Goal: Task Accomplishment & Management: Complete application form

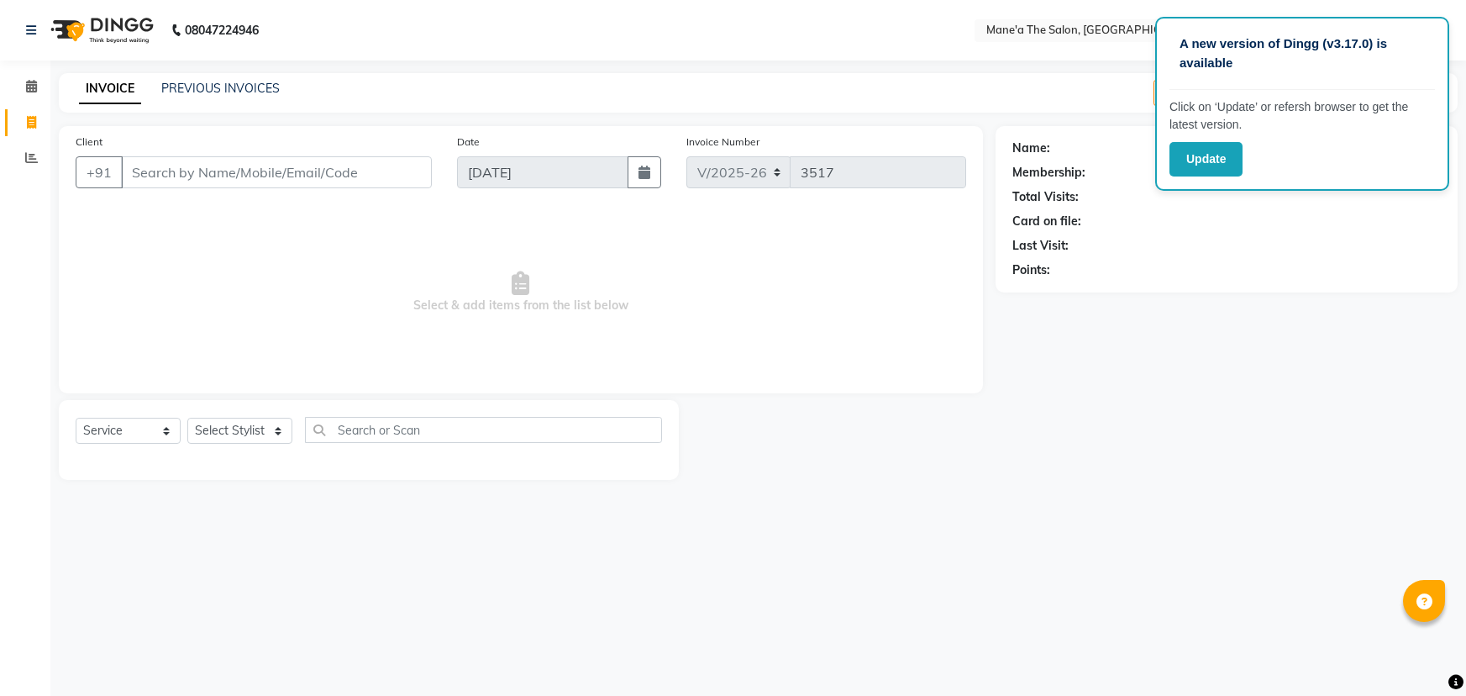
select select "7205"
select select "service"
click at [261, 430] on select "Select Stylist Anam Anil Faeam Junaid New Manager [PERSON_NAME] Owner Rani [PER…" at bounding box center [239, 431] width 105 height 26
select select "71351"
click at [187, 418] on select "Select Stylist Anam Anil Faeam Junaid New Manager [PERSON_NAME] Owner Rani [PER…" at bounding box center [239, 431] width 105 height 26
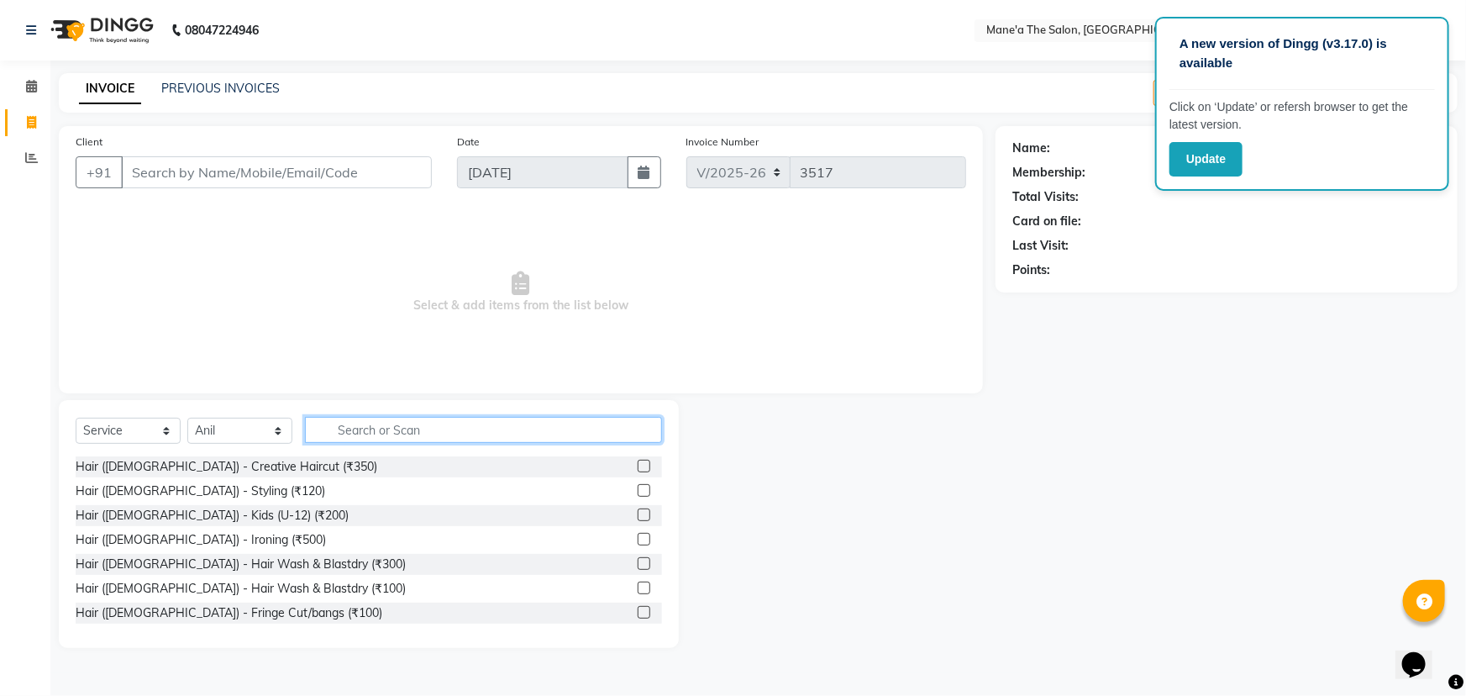
click at [361, 427] on input "text" at bounding box center [483, 430] width 357 height 26
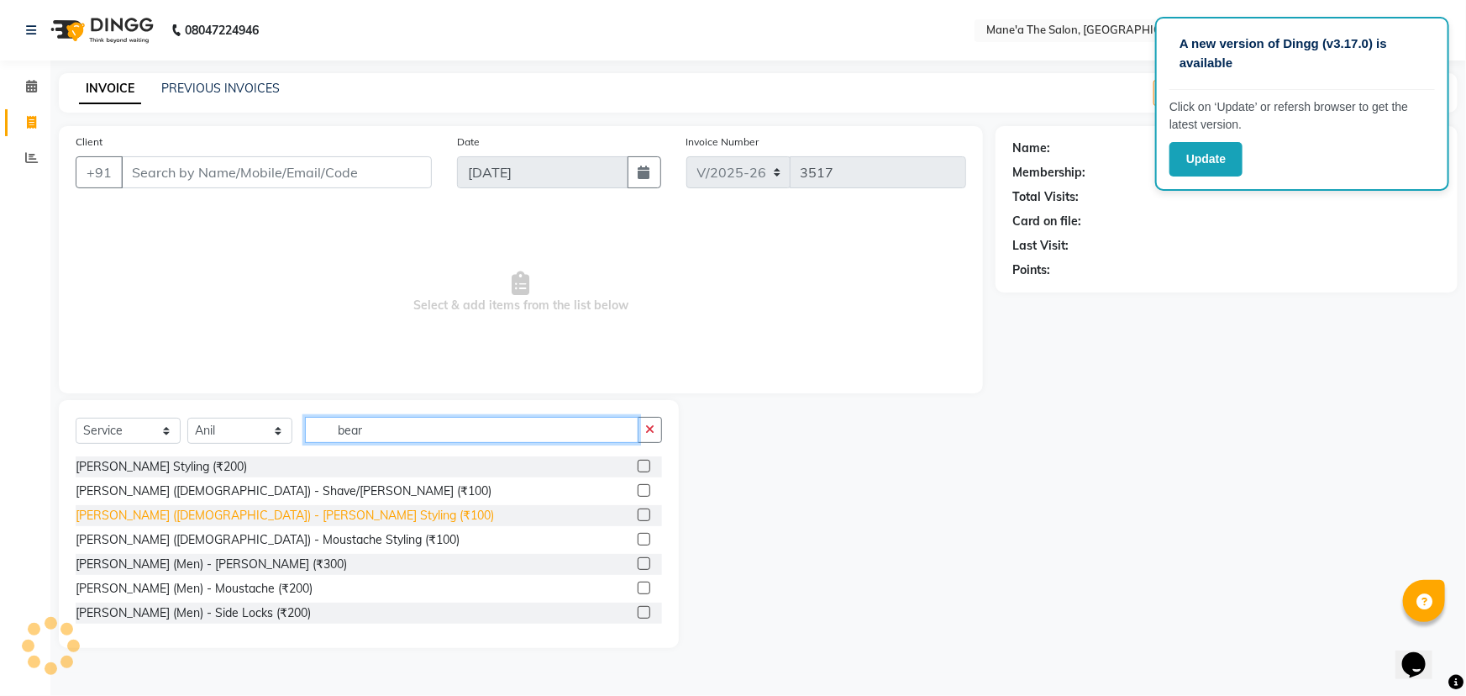
type input "bear"
click at [184, 509] on div "[PERSON_NAME] ([DEMOGRAPHIC_DATA]) - [PERSON_NAME] Styling (₹100)" at bounding box center [285, 516] width 418 height 18
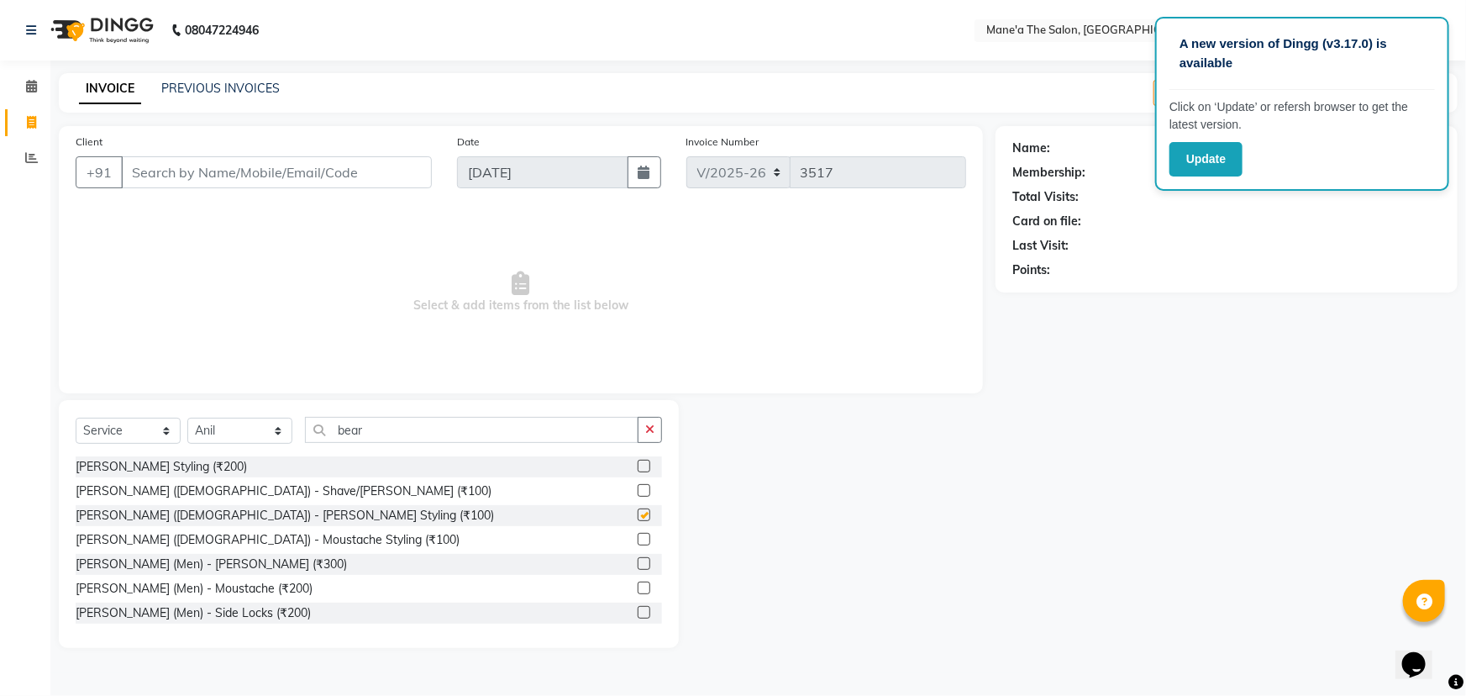
checkbox input "false"
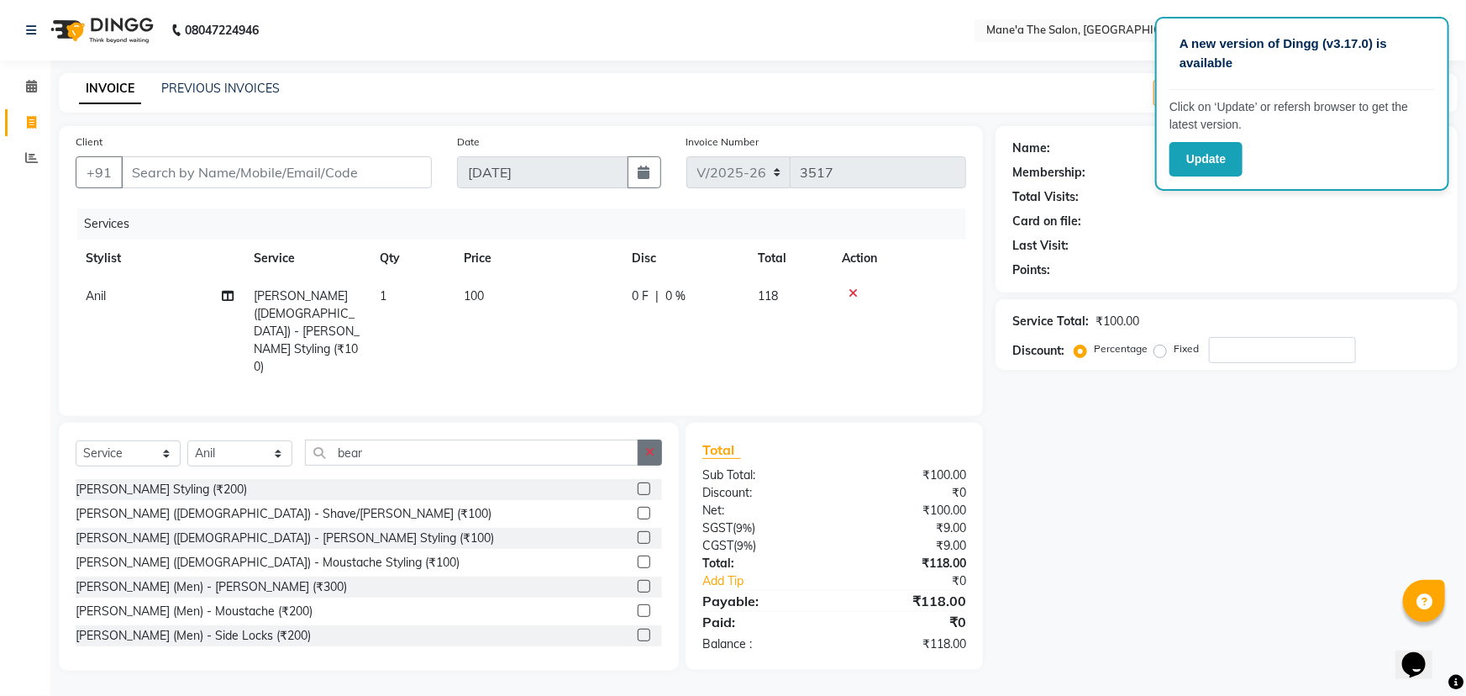
click at [646, 446] on icon "button" at bounding box center [649, 452] width 9 height 12
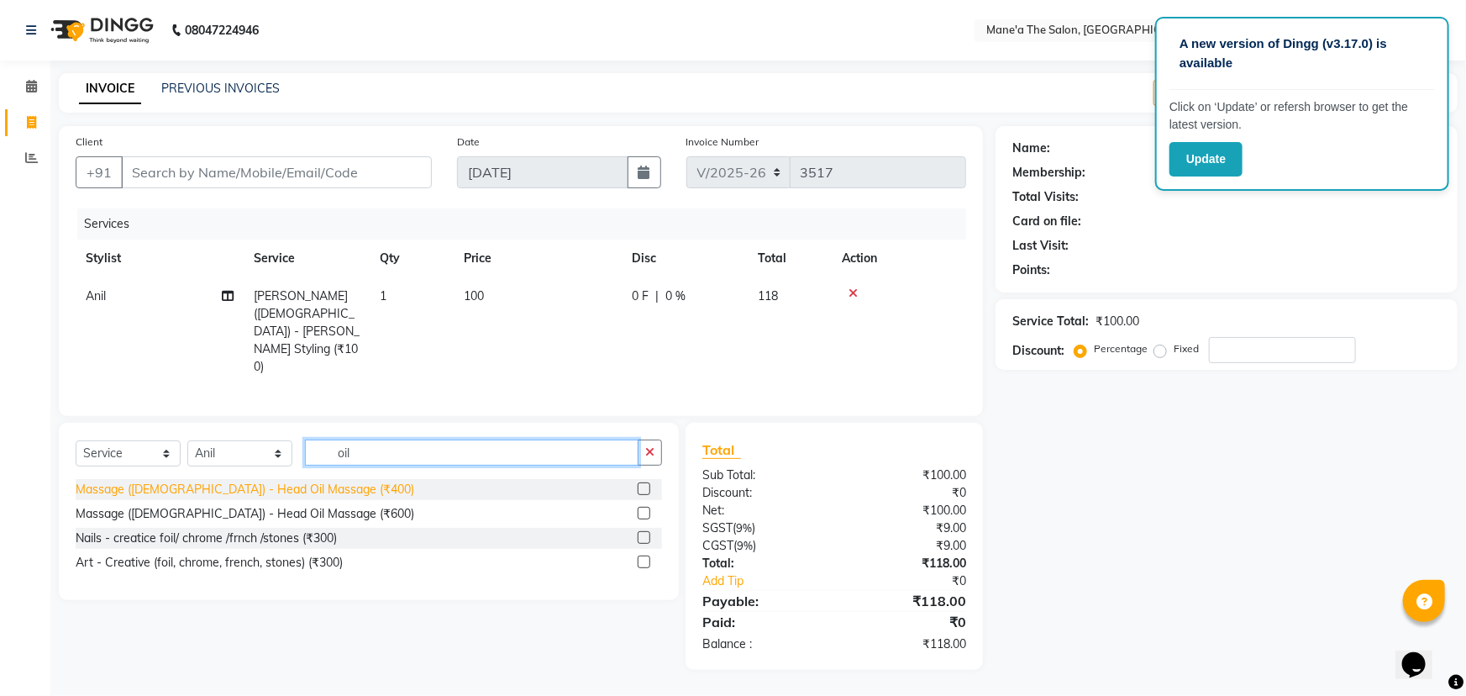
type input "oil"
click at [257, 481] on div "Massage ([DEMOGRAPHIC_DATA]) - Head Oil Massage (₹400)" at bounding box center [245, 490] width 339 height 18
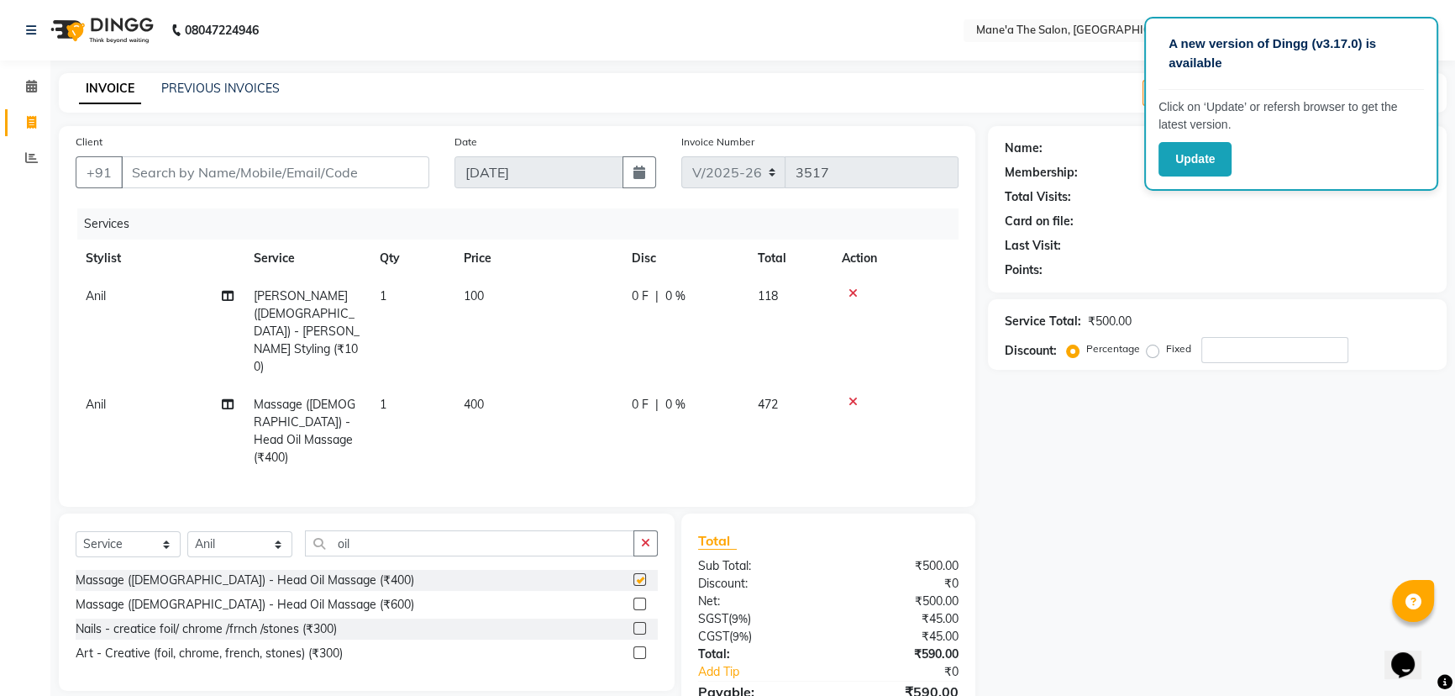
checkbox input "false"
click at [651, 530] on button "button" at bounding box center [645, 543] width 24 height 26
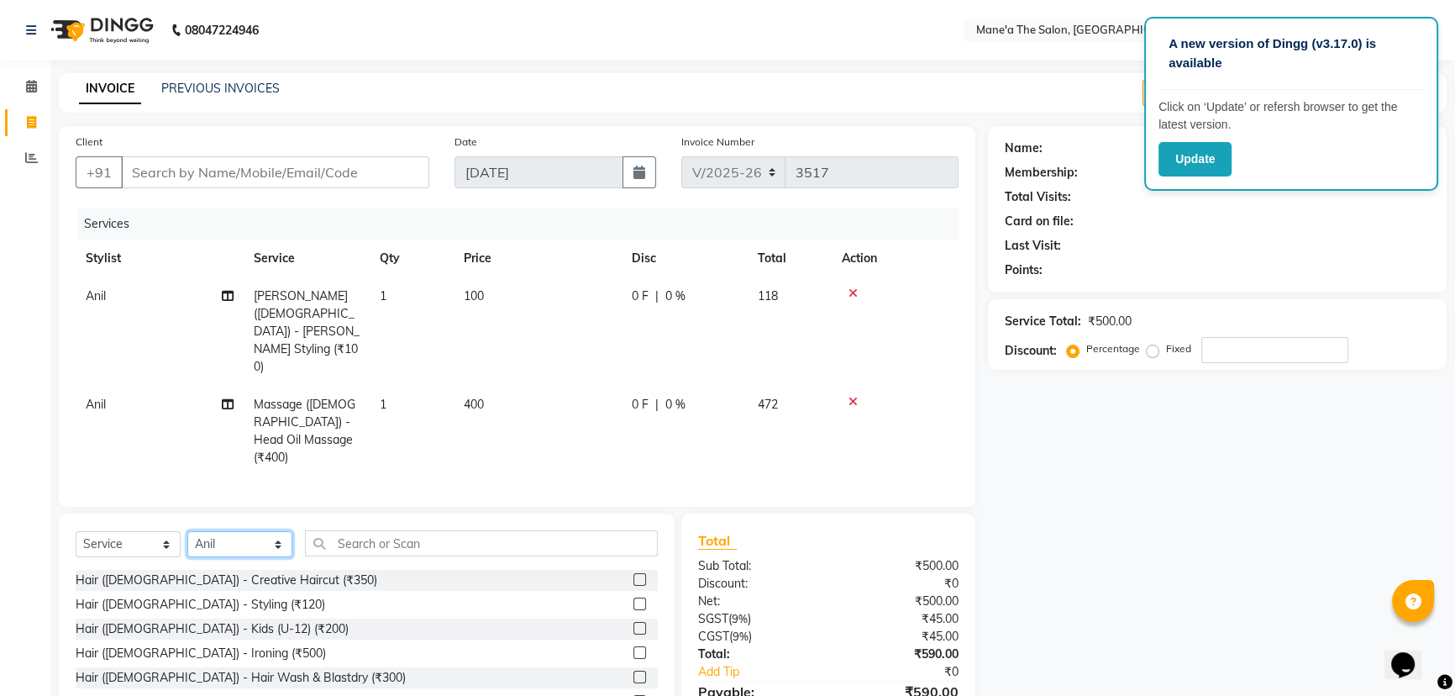
click at [239, 531] on select "Select Stylist Anam Anil Faeam Junaid New Manager [PERSON_NAME] Owner Rani [PER…" at bounding box center [239, 544] width 105 height 26
select select "87897"
click at [187, 531] on select "Select Stylist Anam Anil Faeam Junaid New Manager [PERSON_NAME] Owner Rani [PER…" at bounding box center [239, 544] width 105 height 26
click at [421, 530] on input "text" at bounding box center [481, 543] width 353 height 26
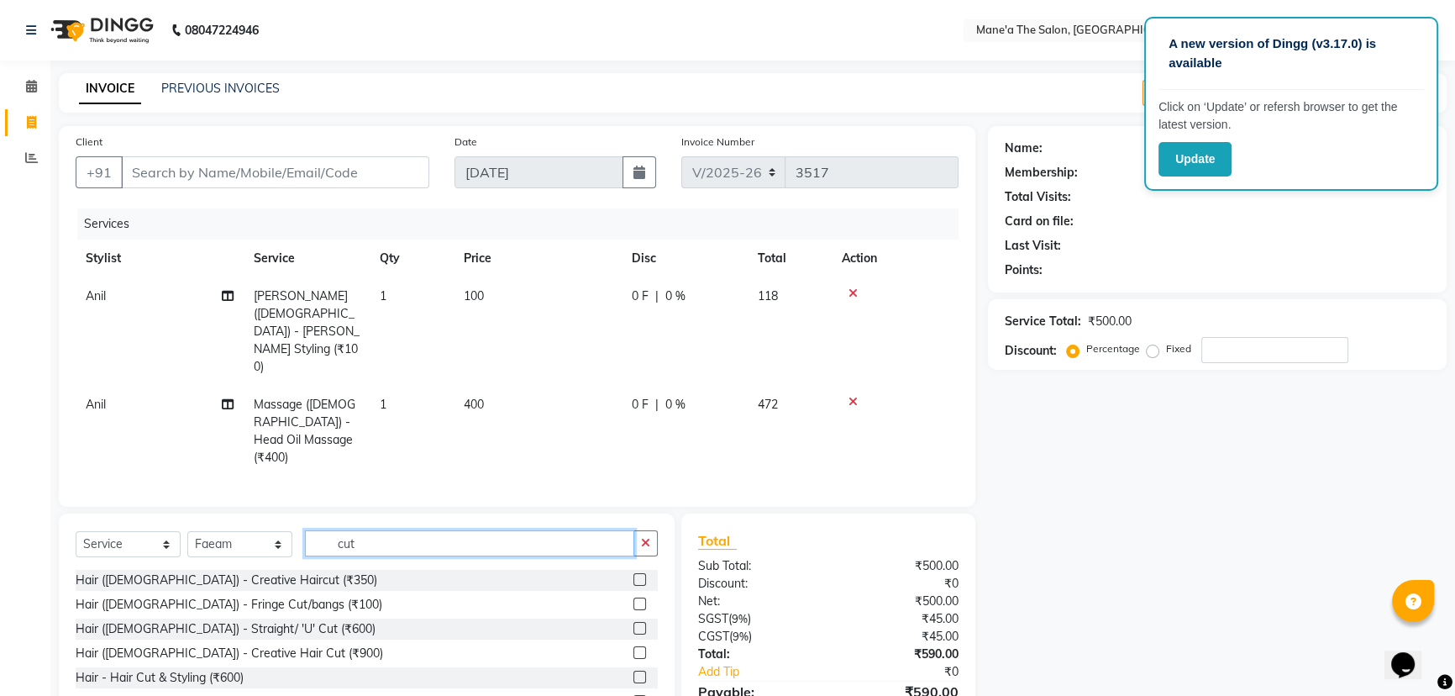
type input "cut"
click at [203, 693] on div "Hair ([DEMOGRAPHIC_DATA]) - Hair Cut & Styling (₹200)" at bounding box center [230, 702] width 309 height 18
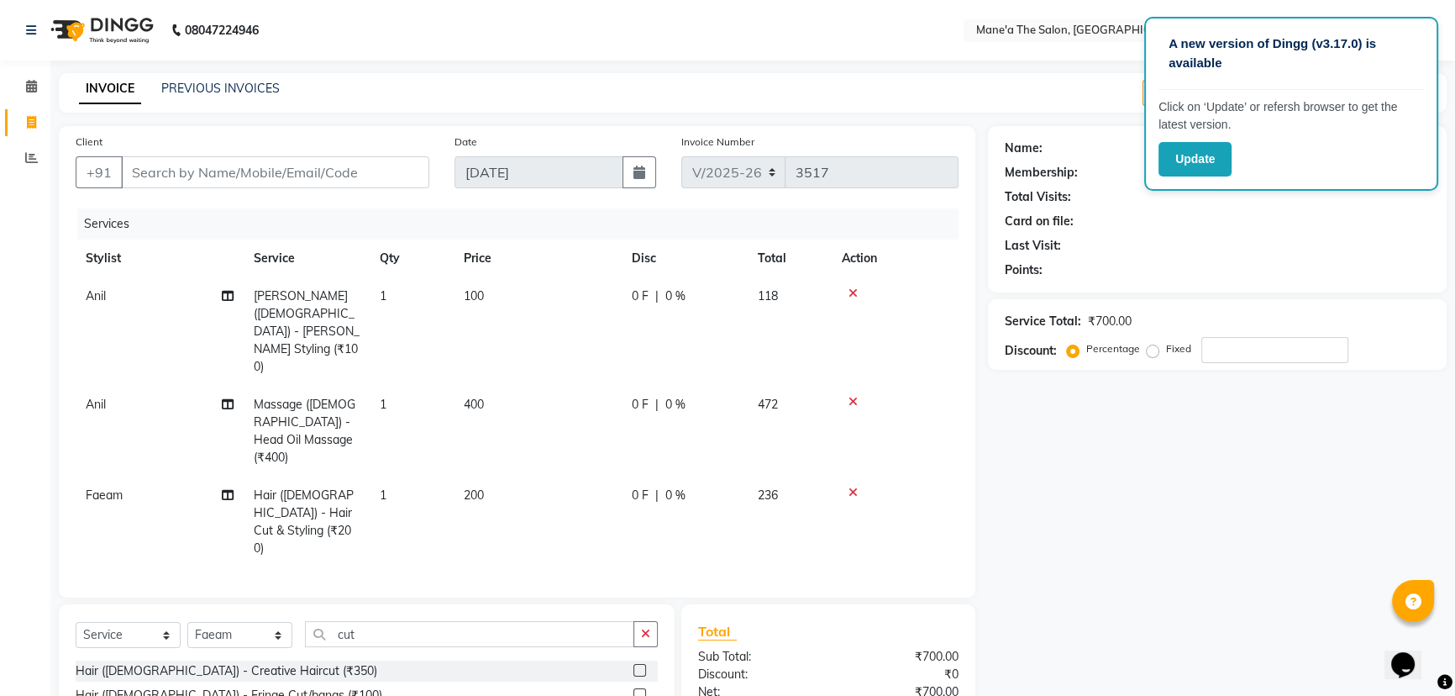
checkbox input "false"
click at [644, 621] on button "button" at bounding box center [645, 634] width 24 height 26
click at [261, 622] on select "Select Stylist Anam Anil Faeam Junaid New Manager [PERSON_NAME] Owner Rani [PER…" at bounding box center [239, 635] width 105 height 26
select select "85411"
click at [187, 622] on select "Select Stylist Anam Anil Faeam Junaid New Manager [PERSON_NAME] Owner Rani [PER…" at bounding box center [239, 635] width 105 height 26
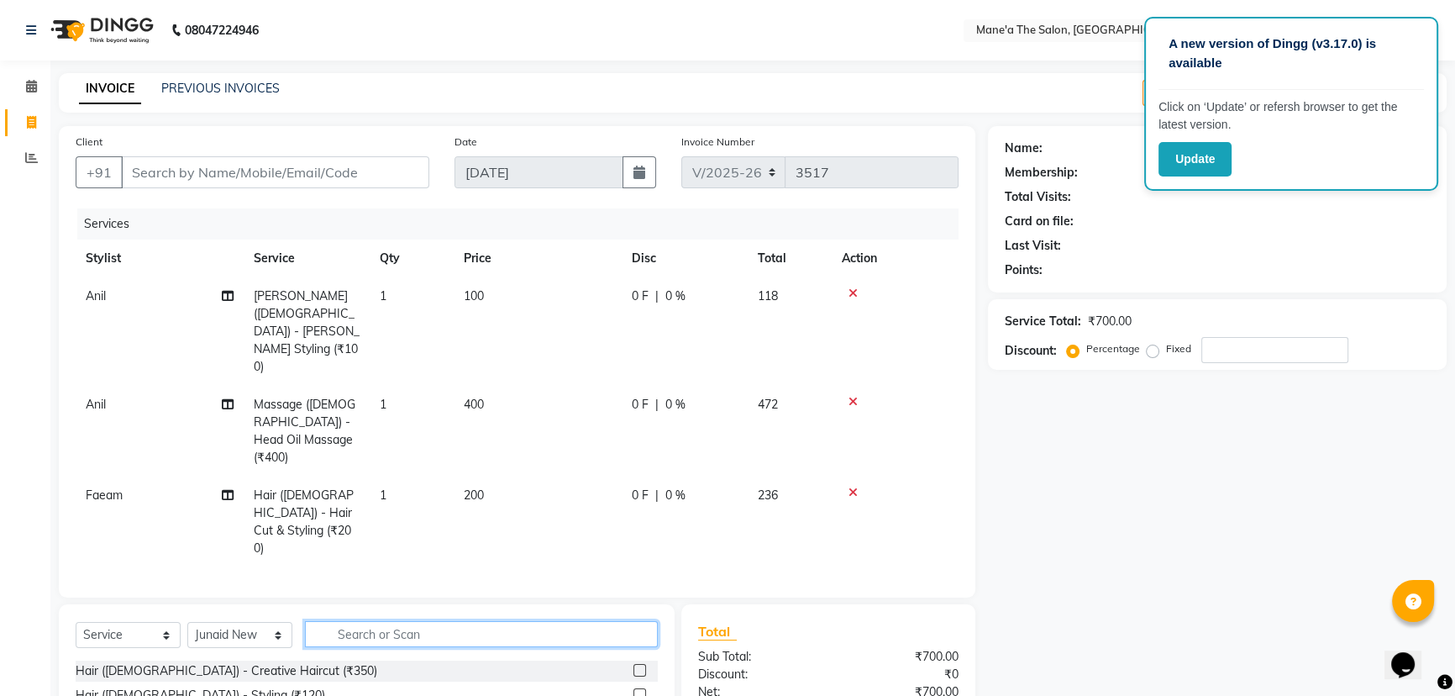
click at [414, 621] on input "text" at bounding box center [481, 634] width 353 height 26
type input "cut"
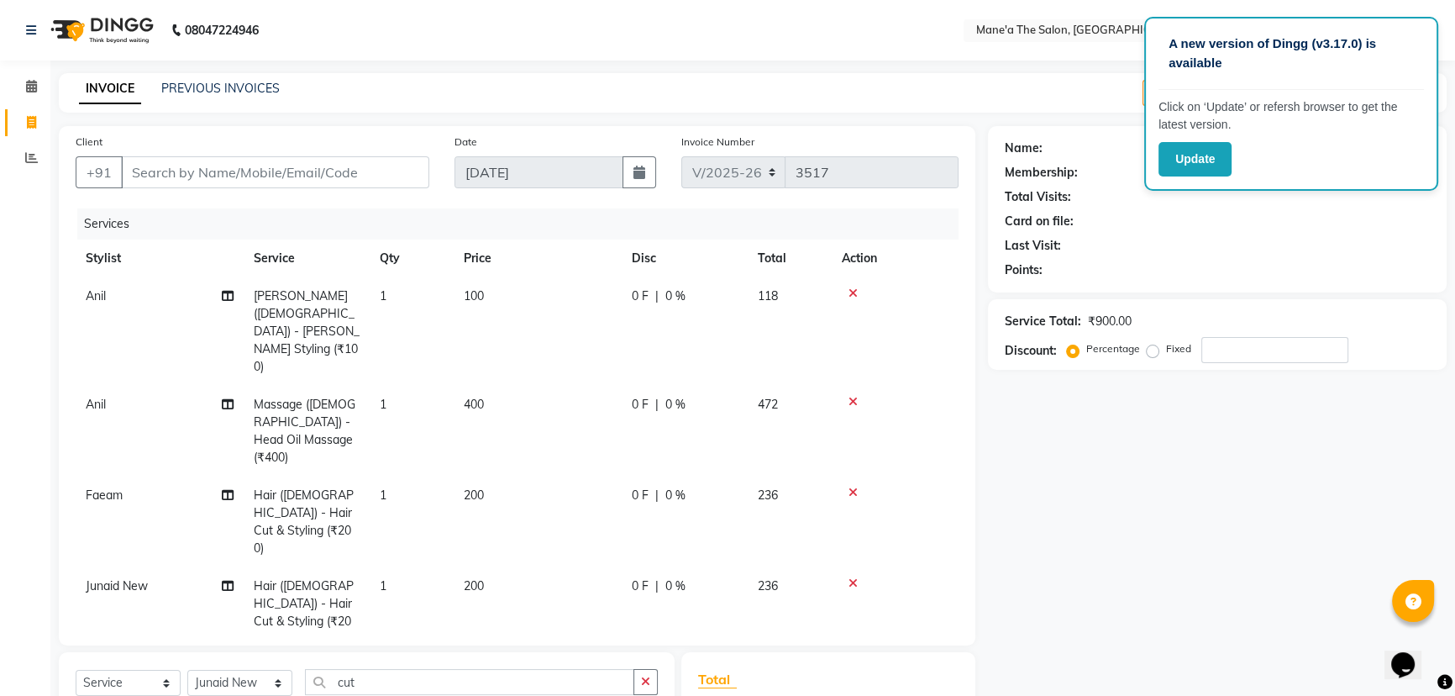
checkbox input "false"
click at [638, 669] on button "button" at bounding box center [645, 682] width 24 height 26
type input "bear"
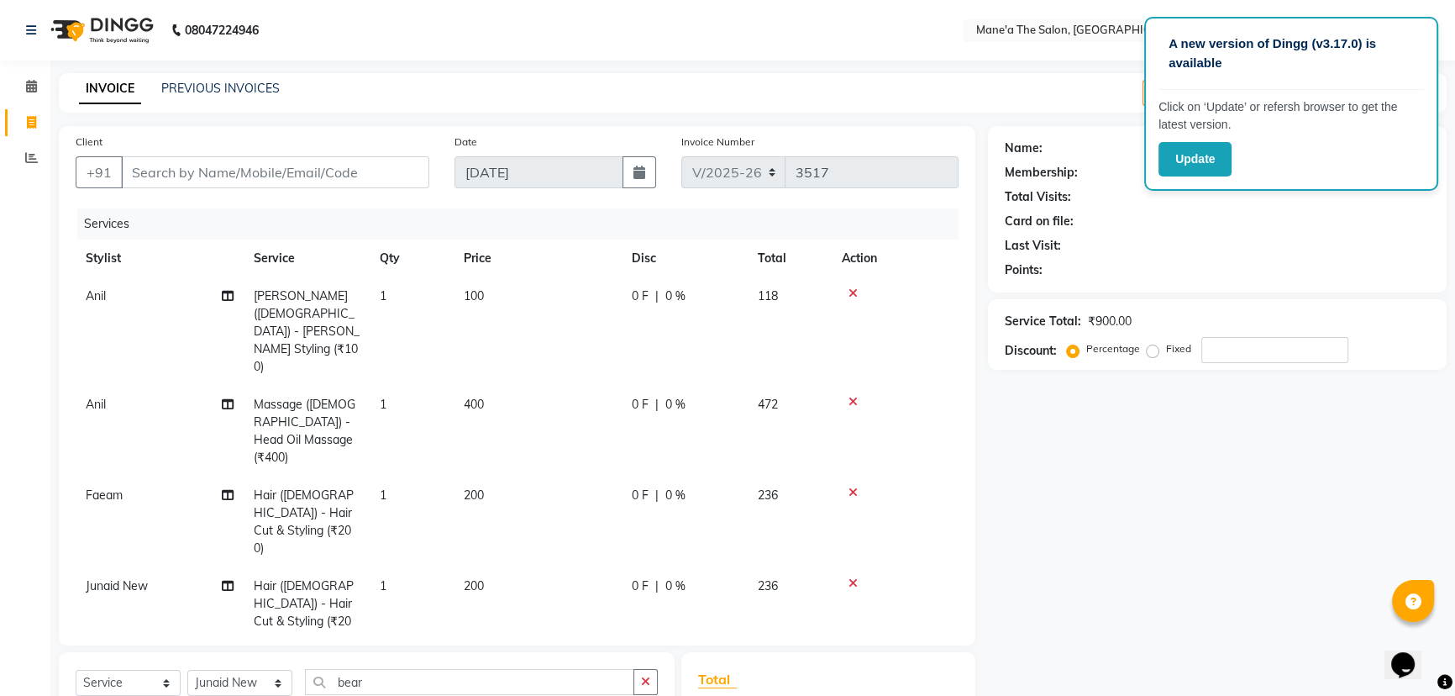
checkbox input "false"
click at [649, 675] on icon "button" at bounding box center [645, 681] width 9 height 12
click at [223, 162] on input "Client" at bounding box center [275, 172] width 308 height 32
type input "7"
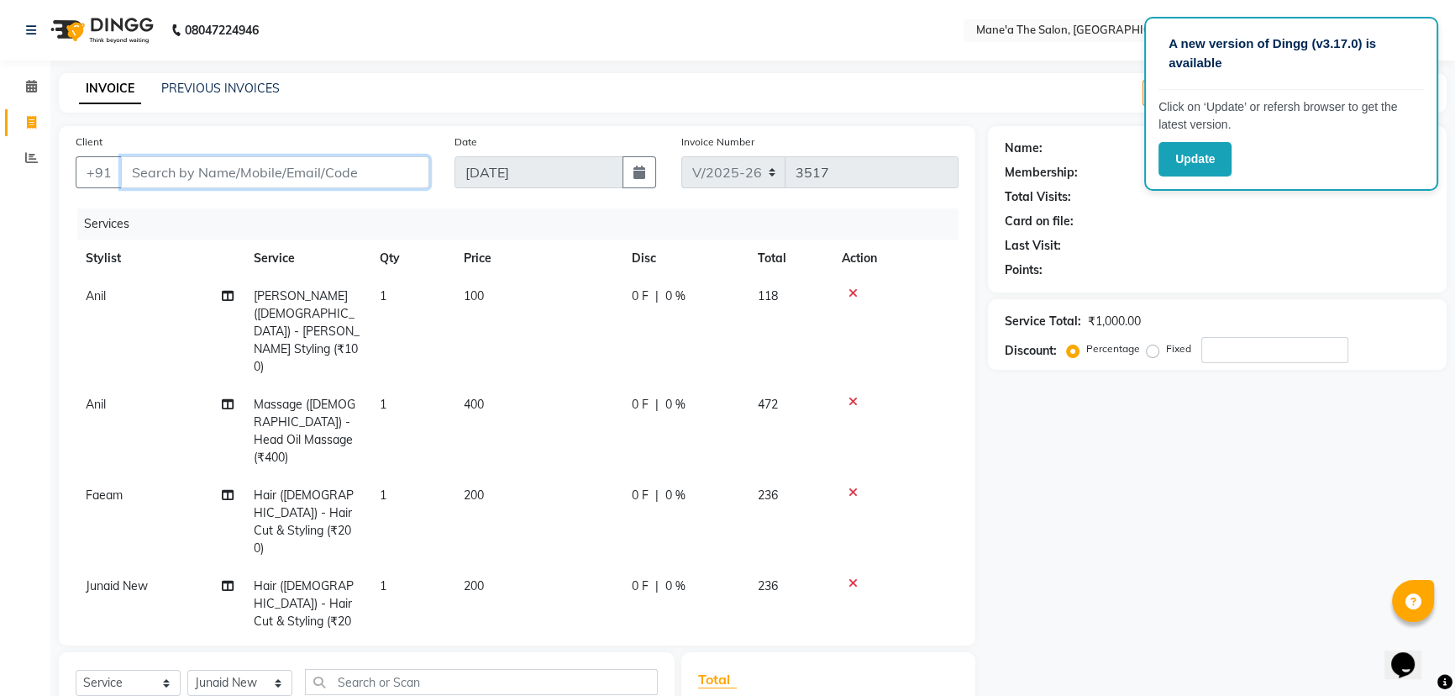
type input "0"
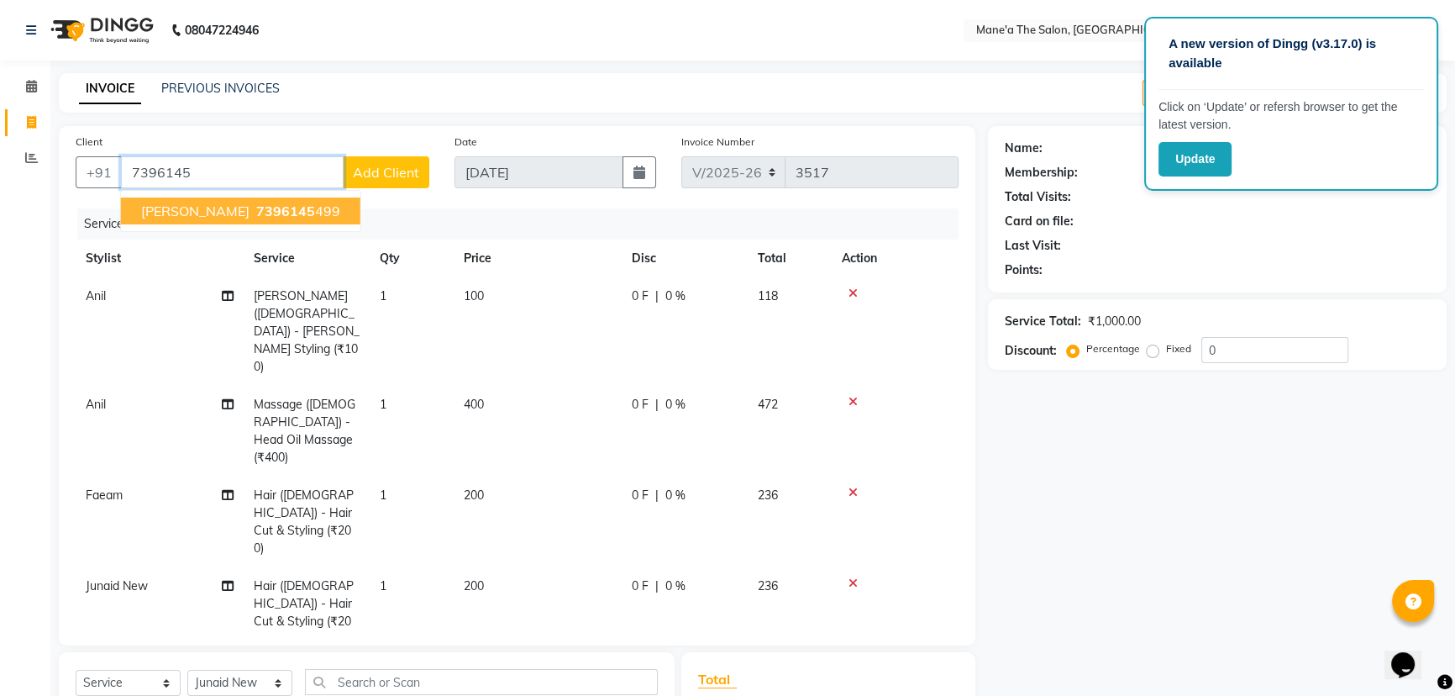
click at [256, 208] on span "7396145" at bounding box center [285, 210] width 59 height 17
type input "7396145499"
select select "1: Object"
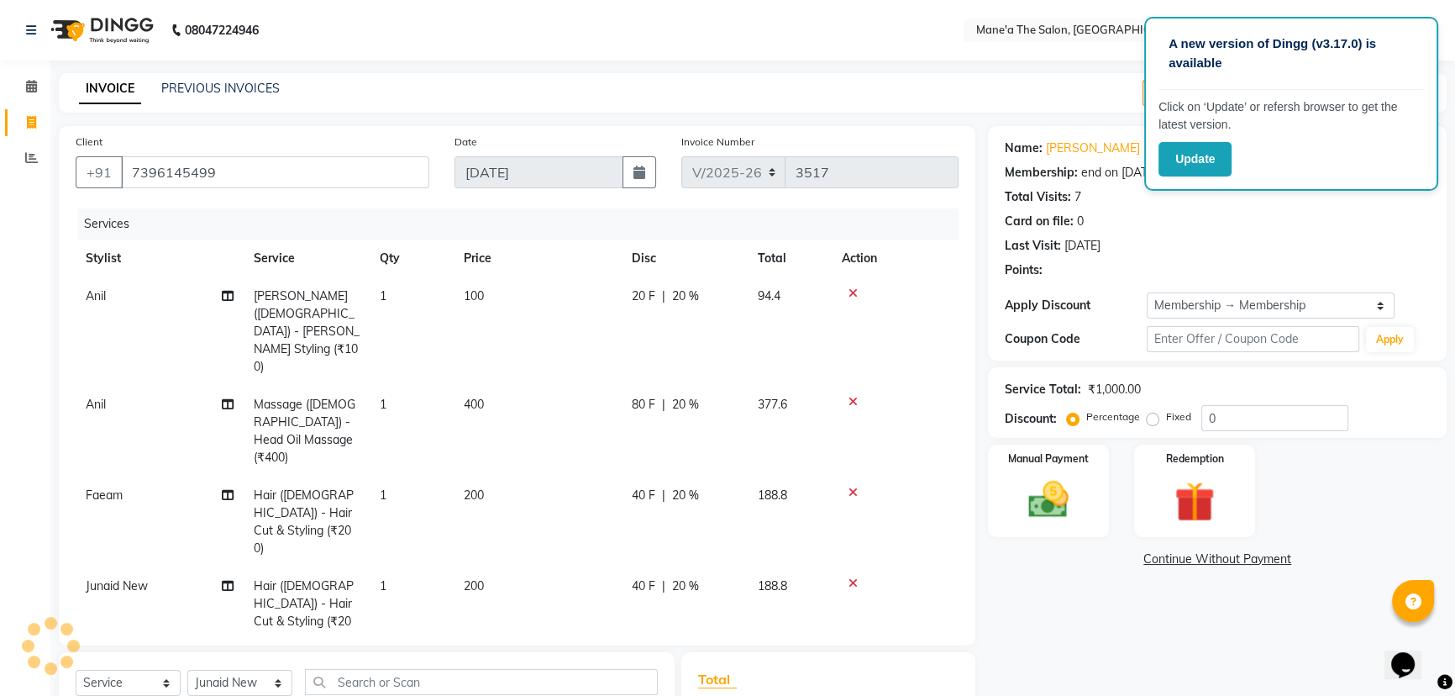
type input "20"
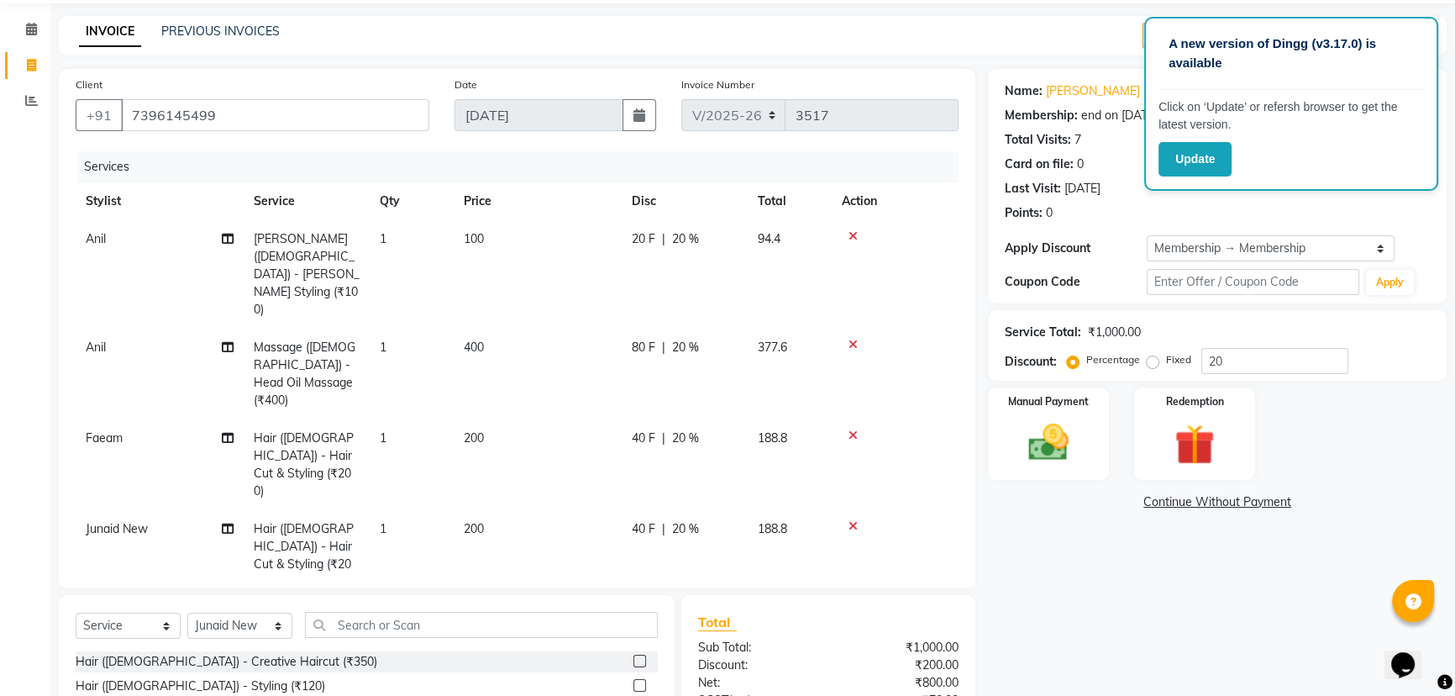
scroll to position [152, 0]
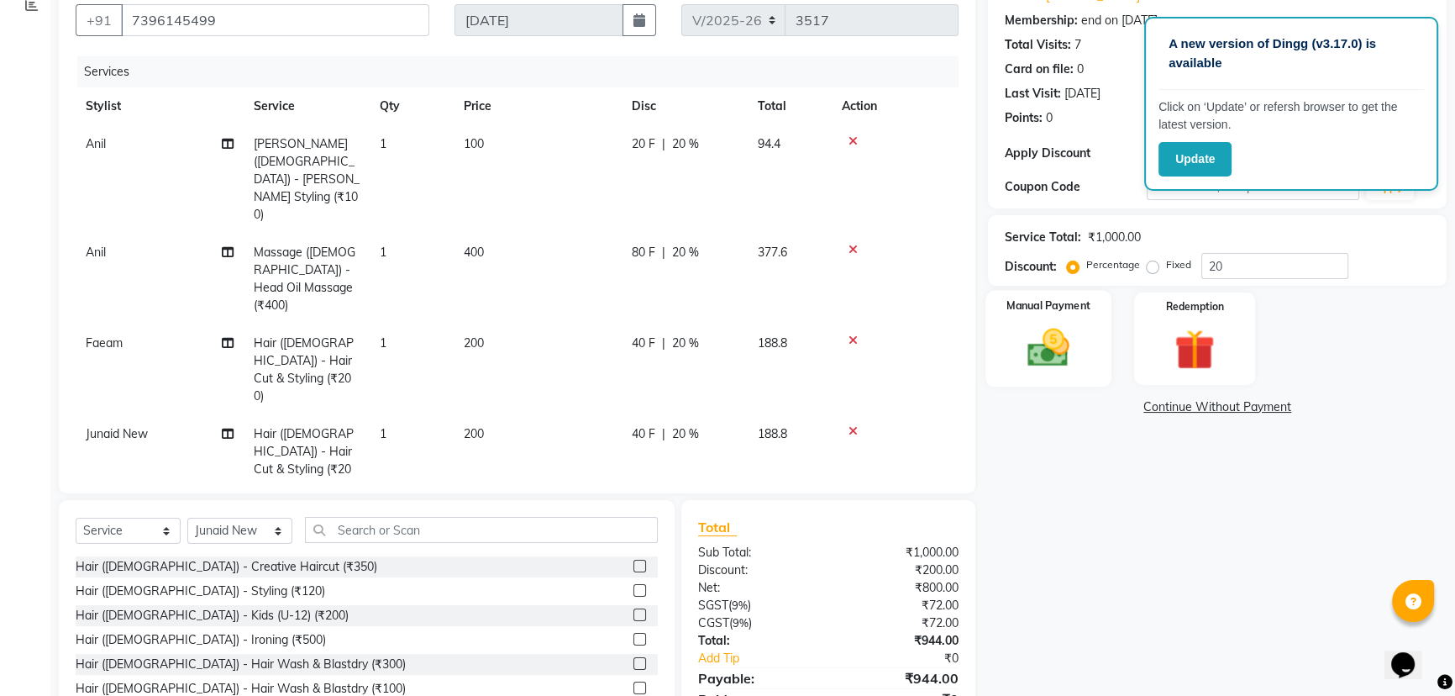
click at [1056, 311] on label "Manual Payment" at bounding box center [1048, 305] width 84 height 16
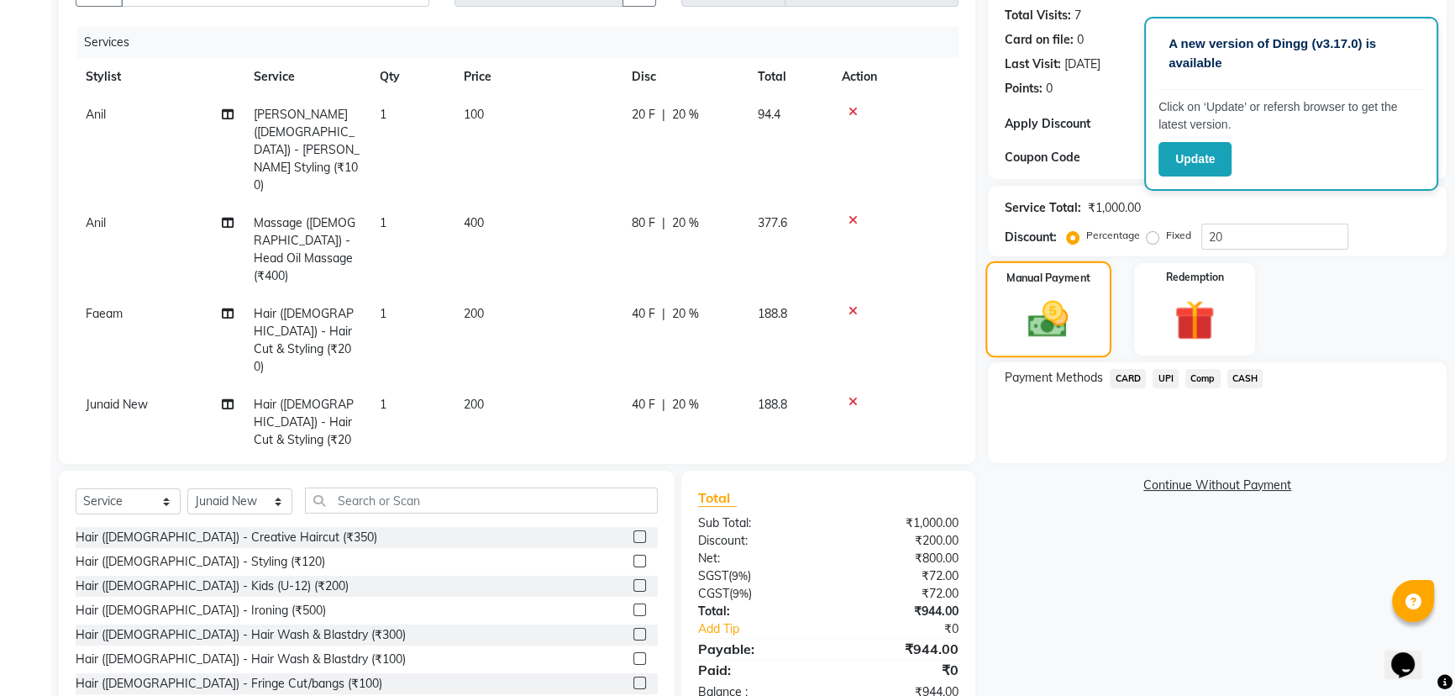
scroll to position [197, 0]
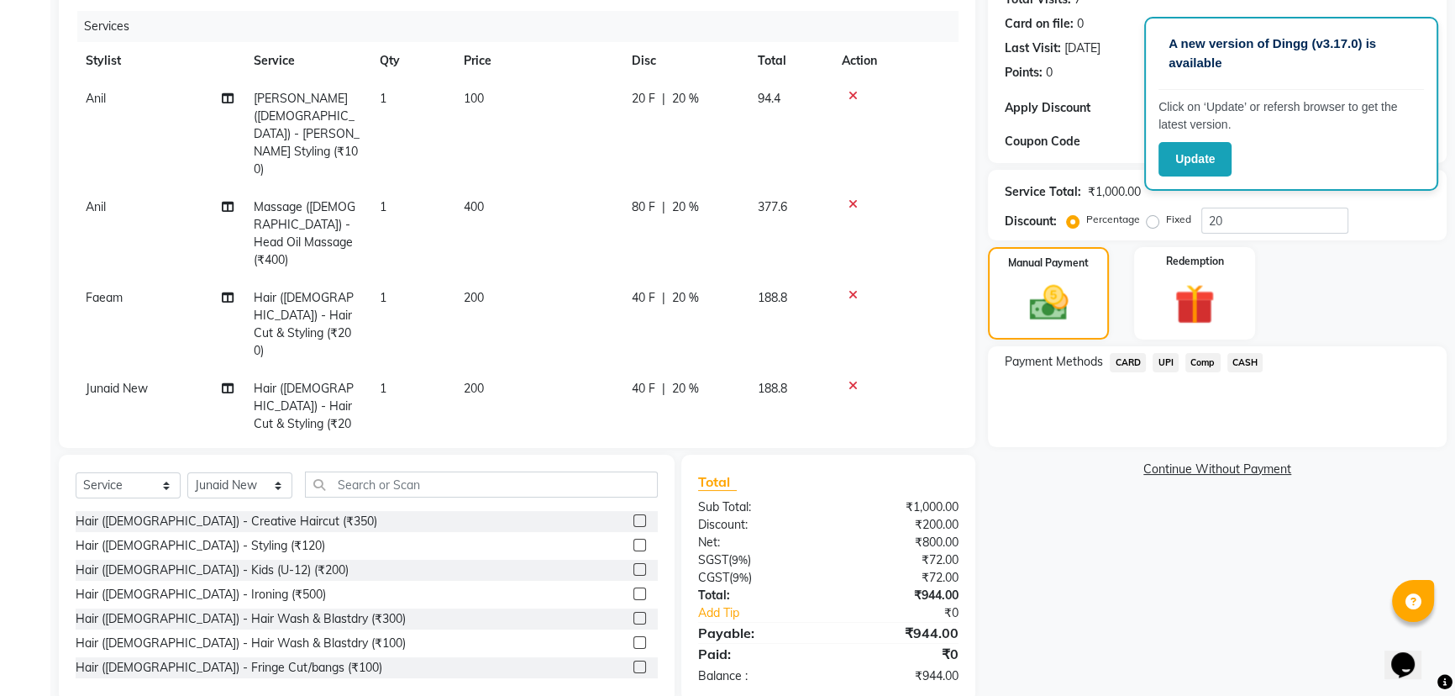
click at [1168, 360] on span "UPI" at bounding box center [1166, 362] width 26 height 19
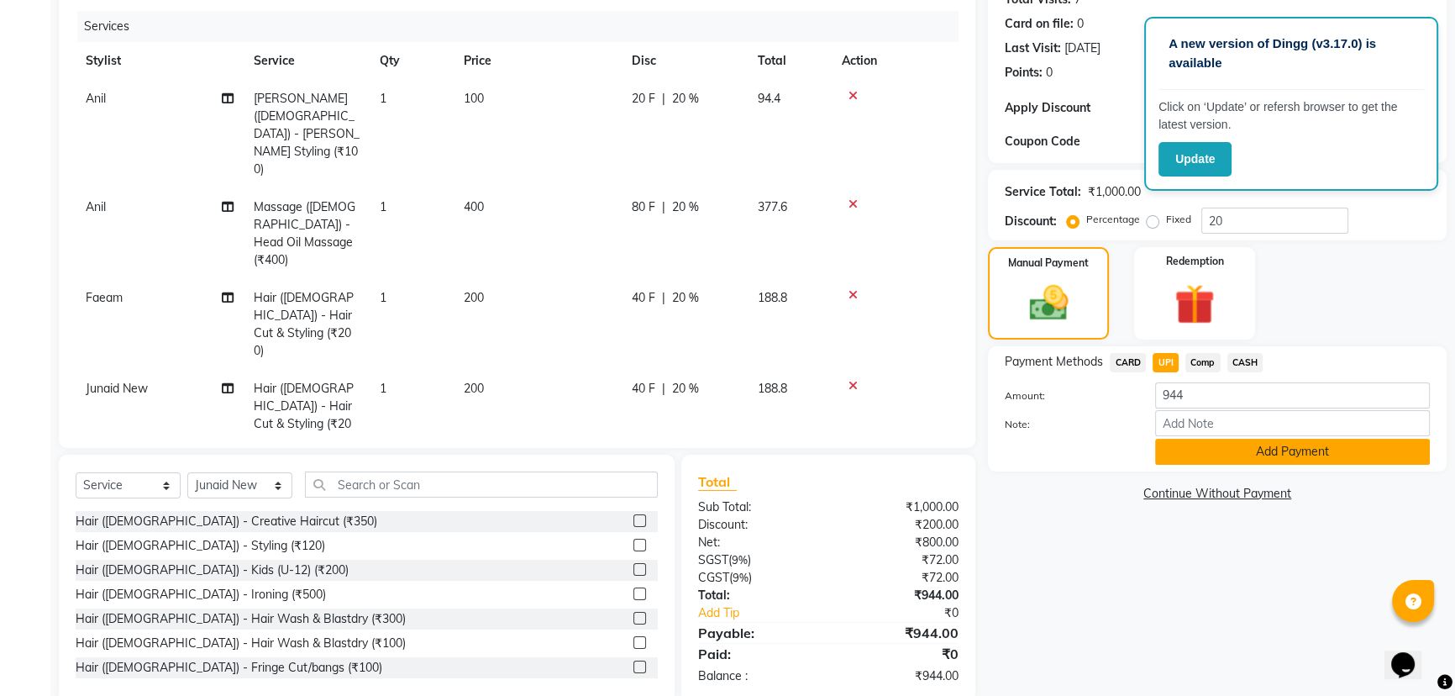
click at [1240, 452] on button "Add Payment" at bounding box center [1292, 452] width 275 height 26
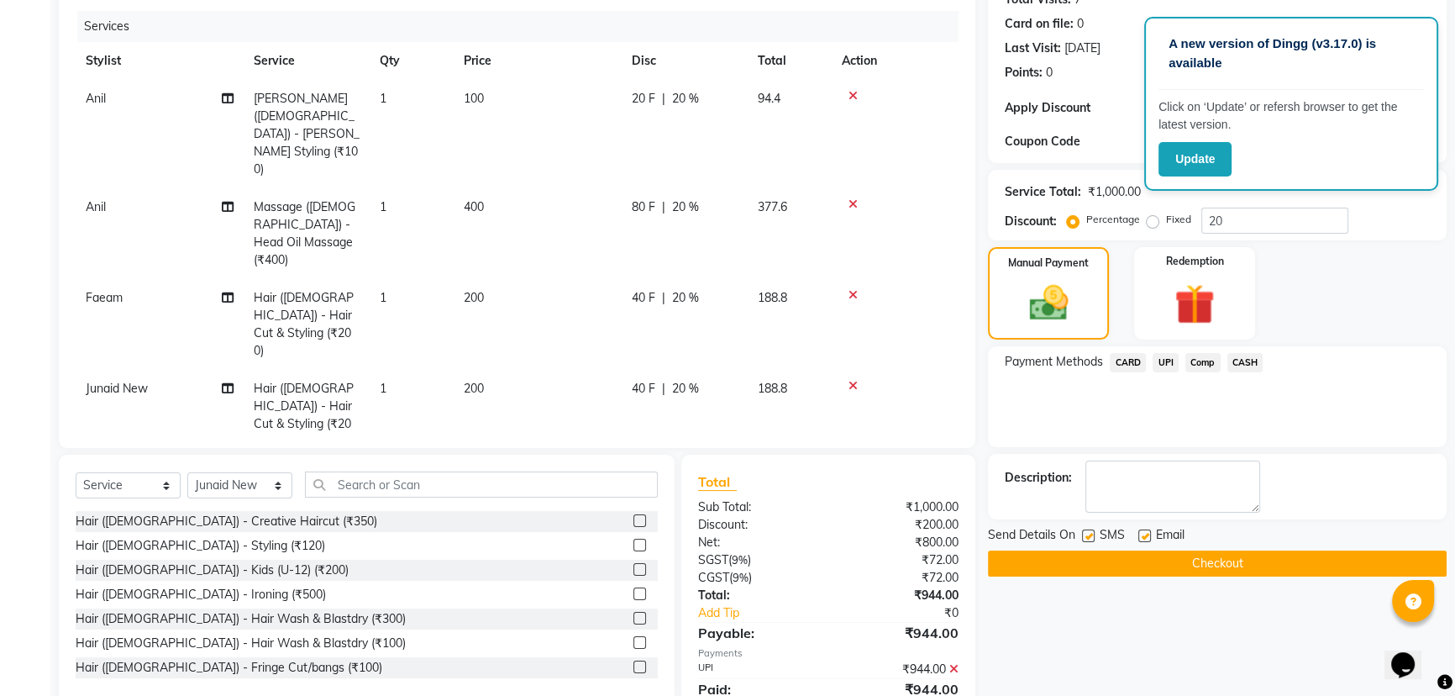
scroll to position [233, 0]
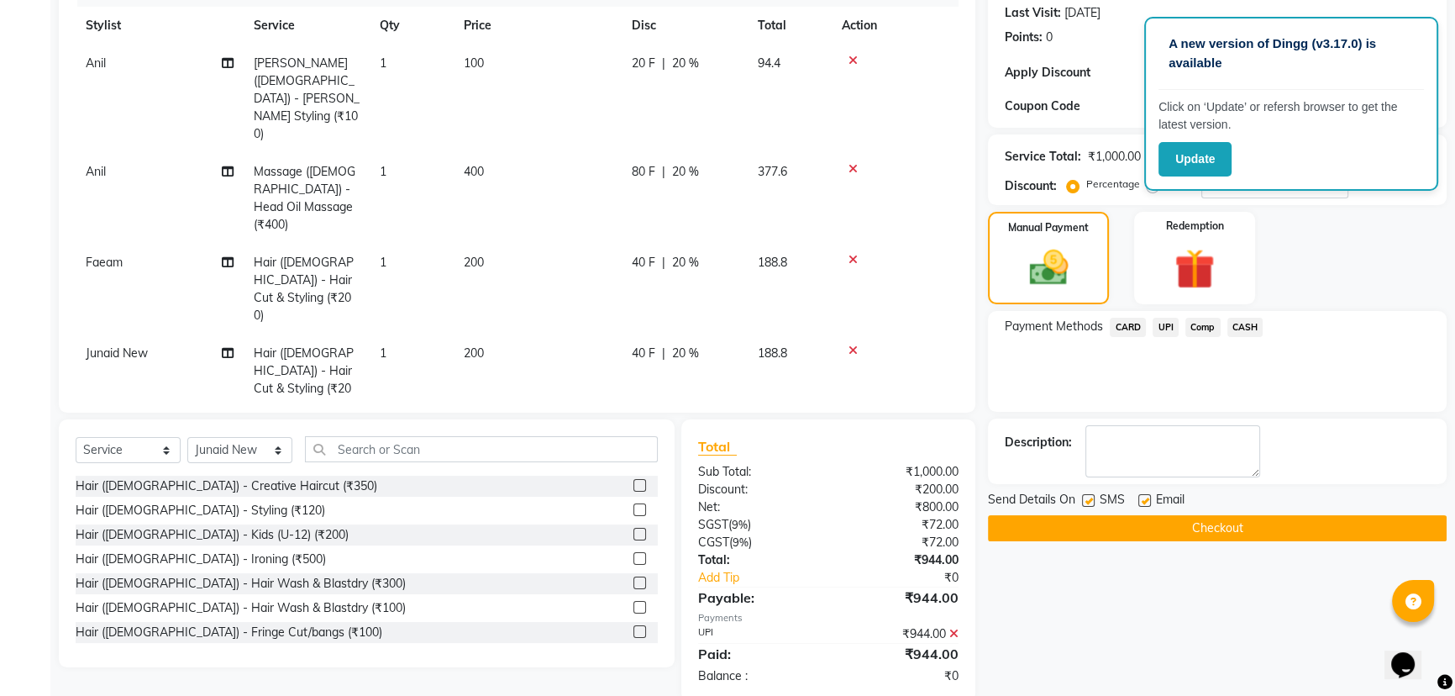
click at [1228, 532] on button "Checkout" at bounding box center [1217, 528] width 459 height 26
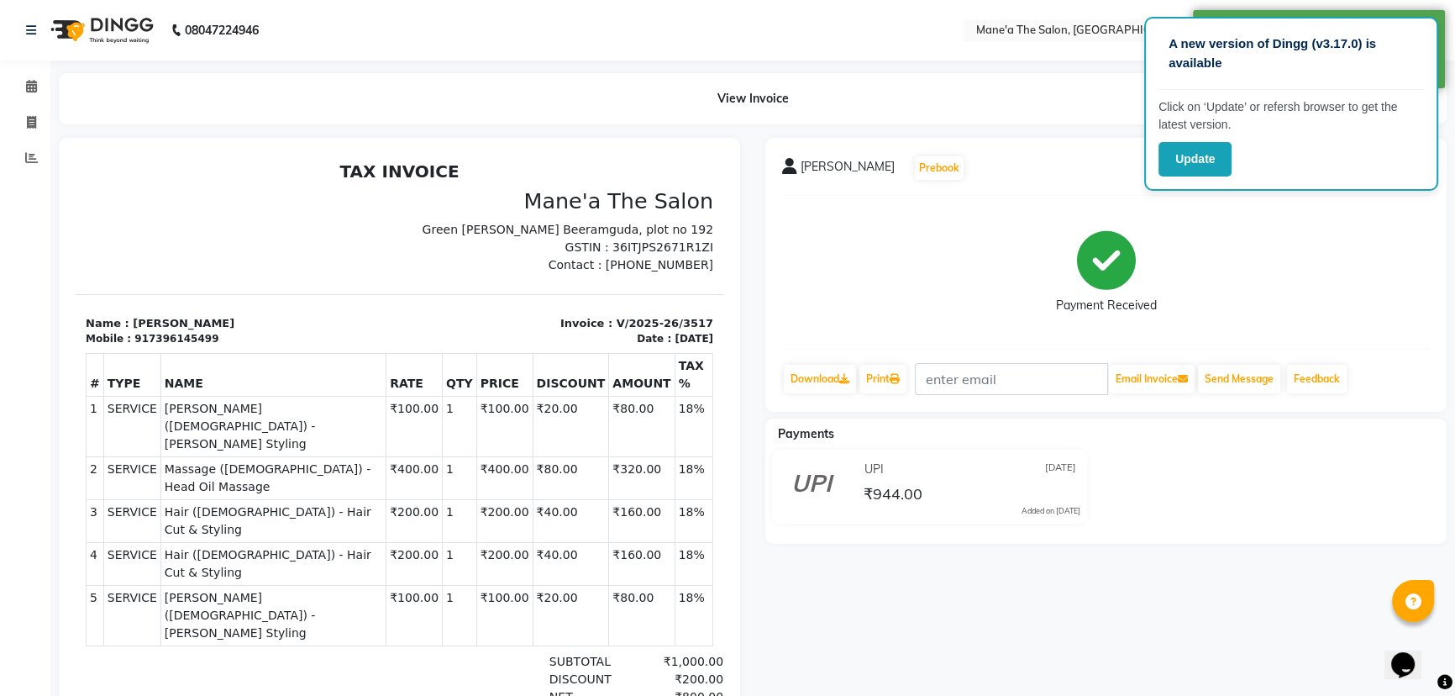
select select "service"
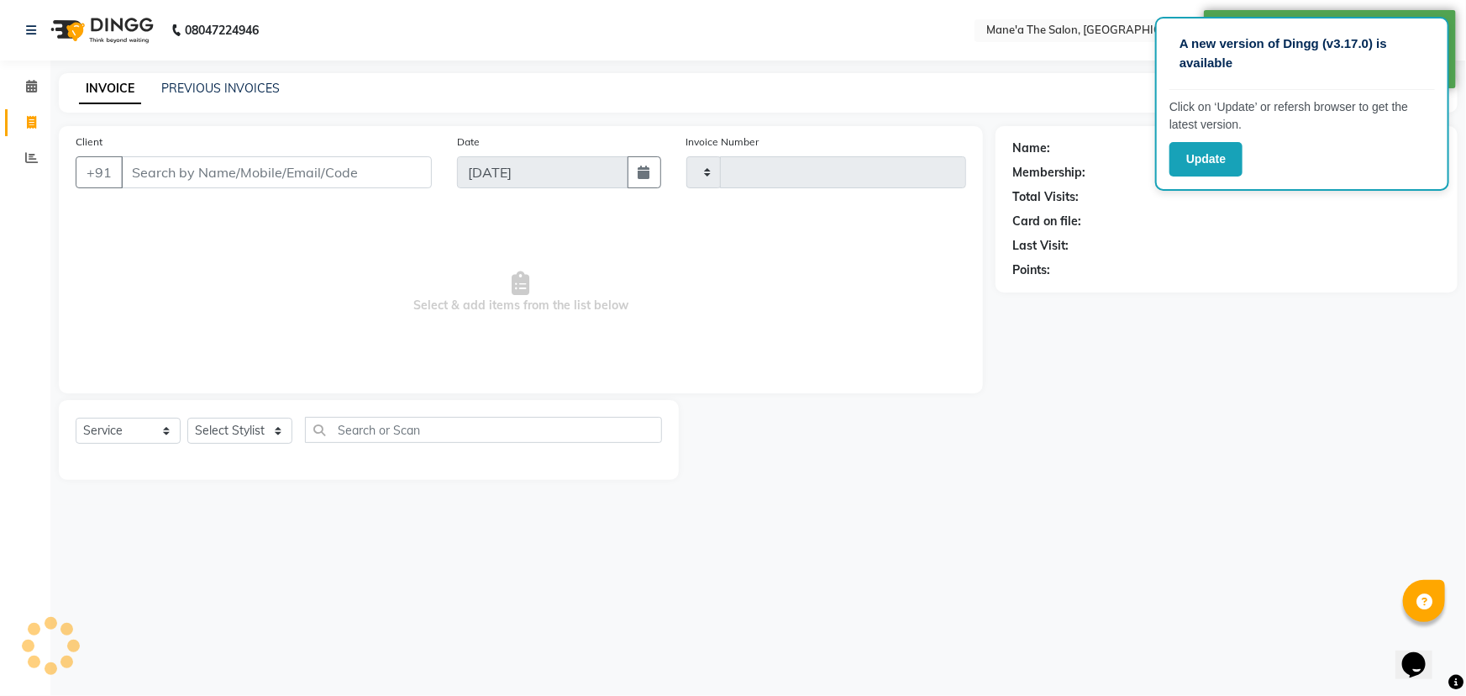
type input "3518"
select select "7205"
click at [38, 155] on span at bounding box center [31, 158] width 29 height 19
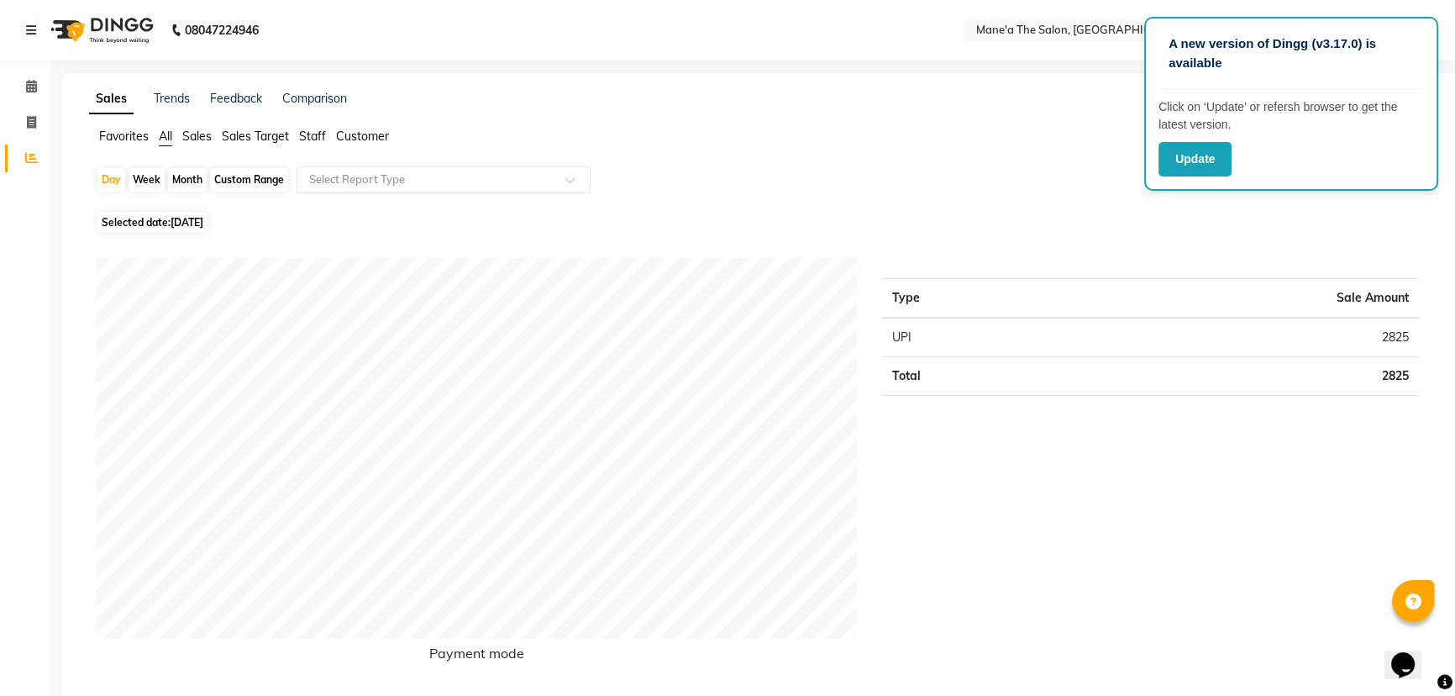
select select "service"
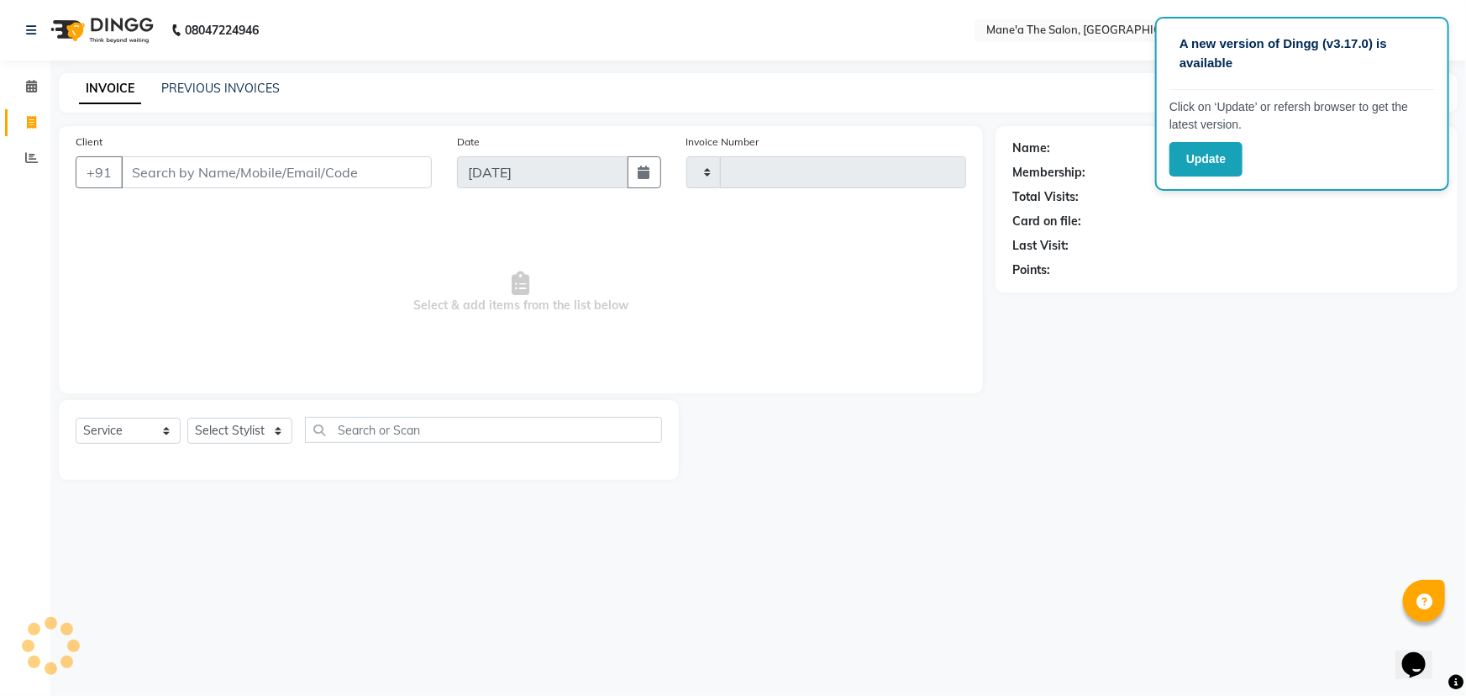
type input "3518"
select select "7205"
